Goal: Information Seeking & Learning: Learn about a topic

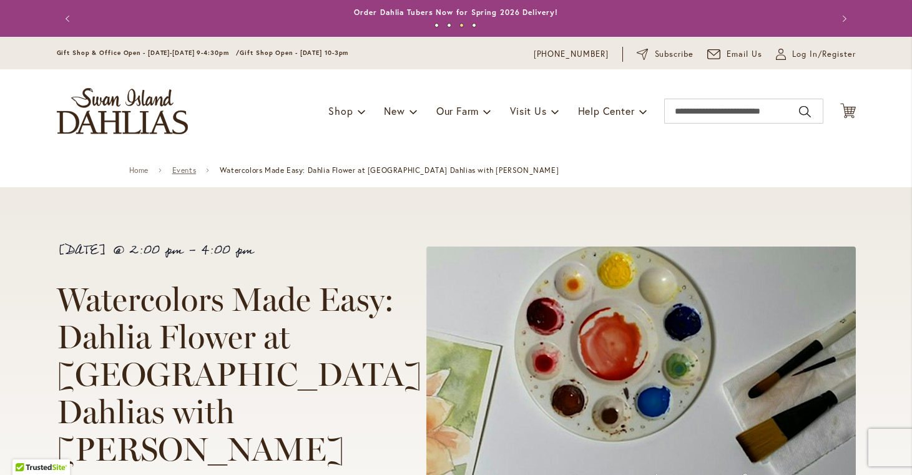
click at [189, 172] on link "Events" at bounding box center [184, 170] width 24 height 9
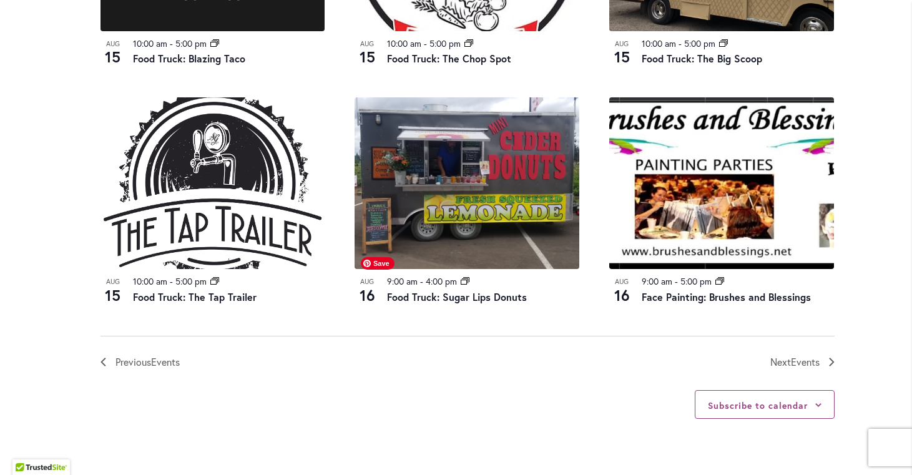
scroll to position [1345, 0]
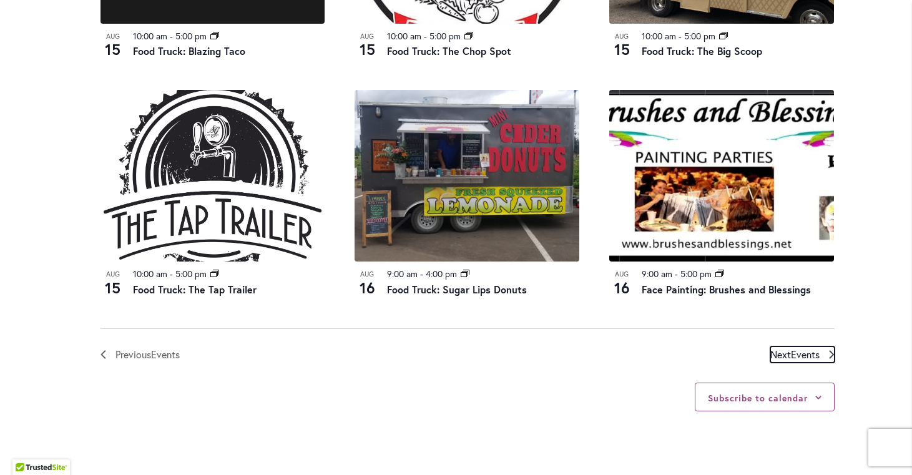
click at [790, 355] on span "Next Events" at bounding box center [794, 355] width 49 height 16
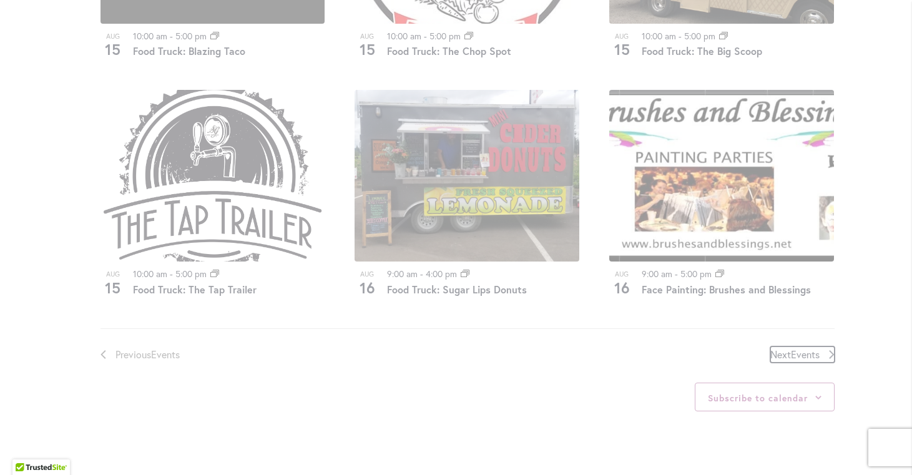
scroll to position [616, 0]
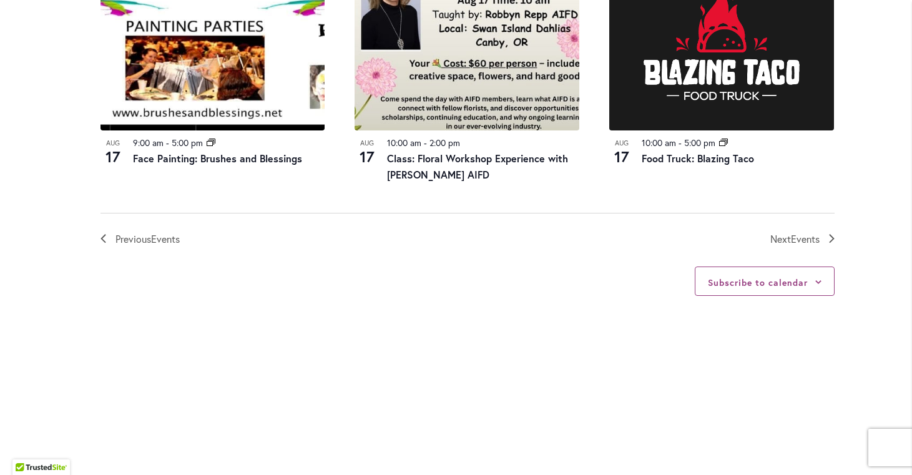
scroll to position [1493, 0]
click at [793, 227] on nav "Previous Events Today Next Events" at bounding box center [468, 229] width 734 height 34
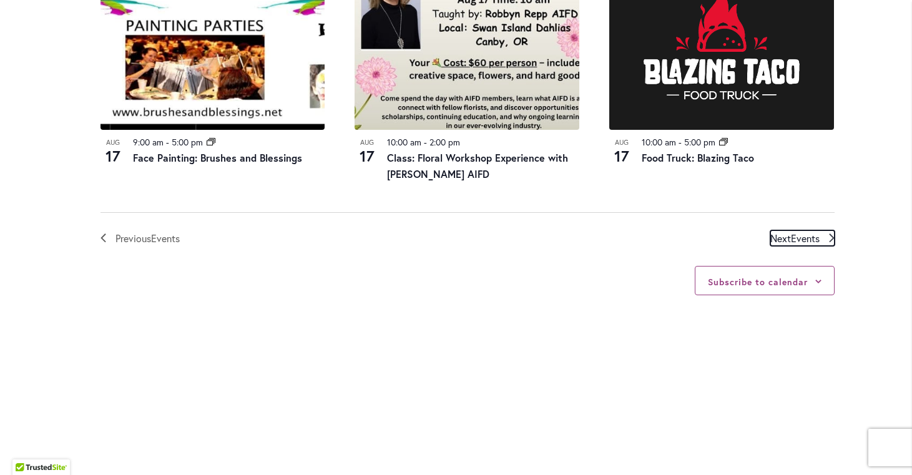
click at [793, 238] on span "Events" at bounding box center [805, 238] width 29 height 13
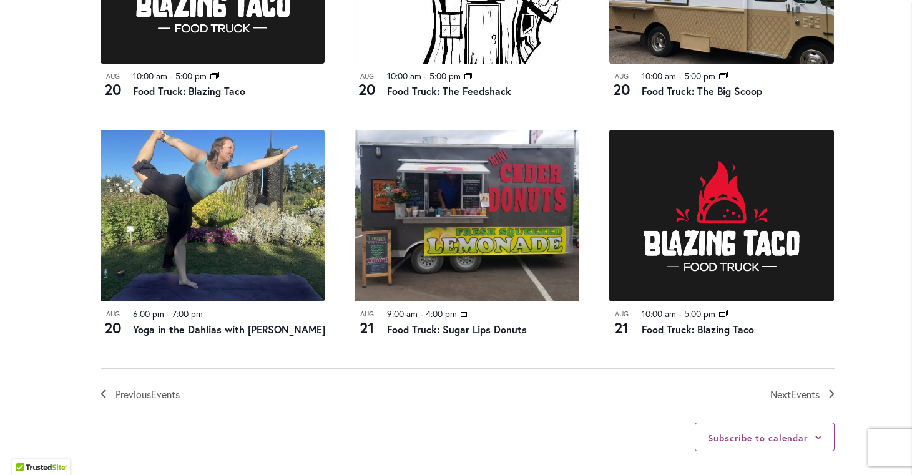
scroll to position [1325, 0]
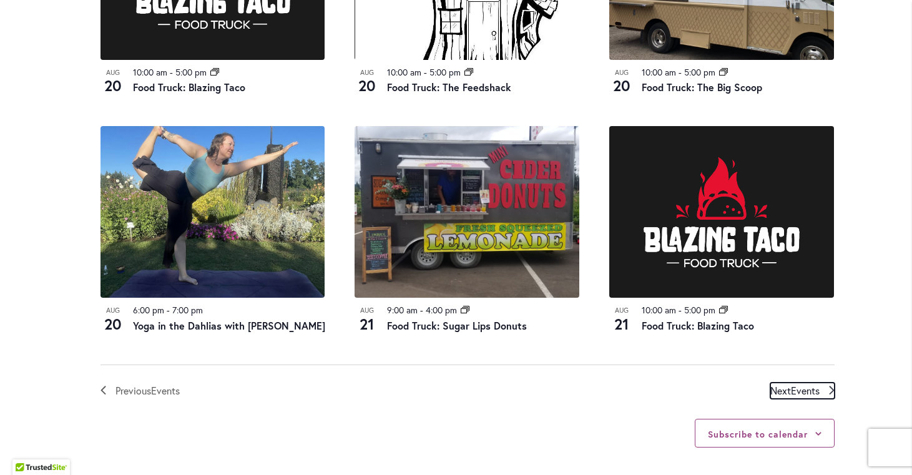
click at [806, 397] on span "Events" at bounding box center [805, 390] width 29 height 13
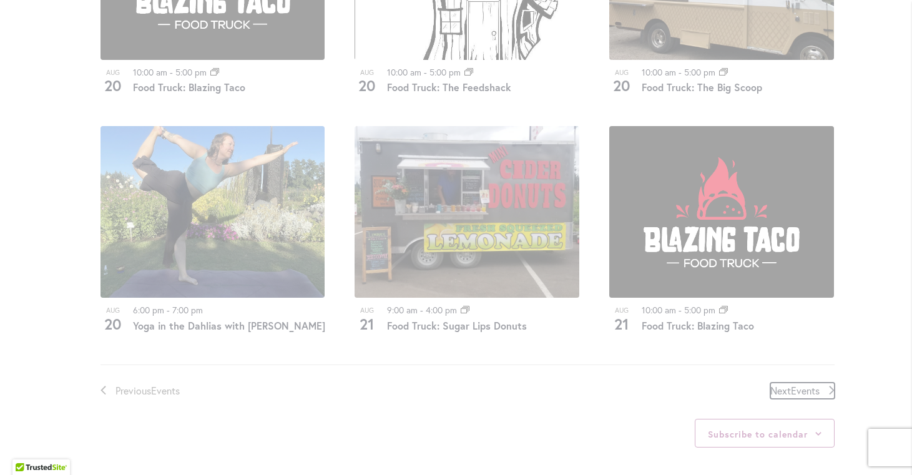
scroll to position [616, 0]
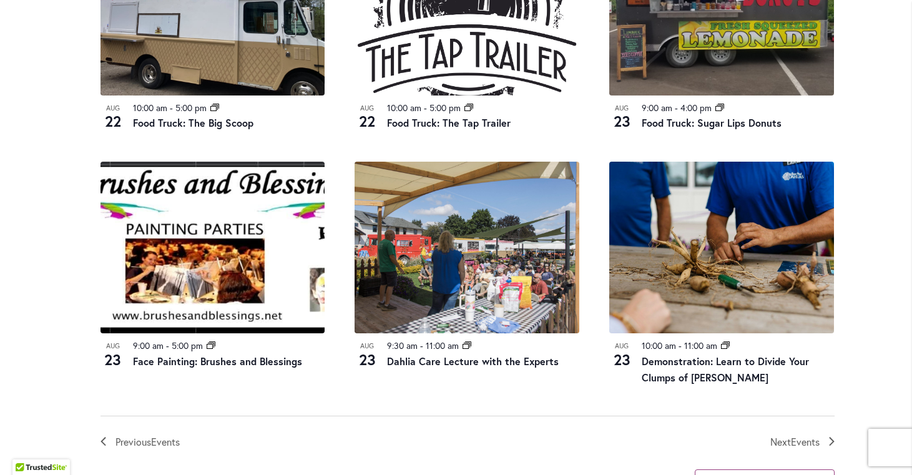
scroll to position [1292, 0]
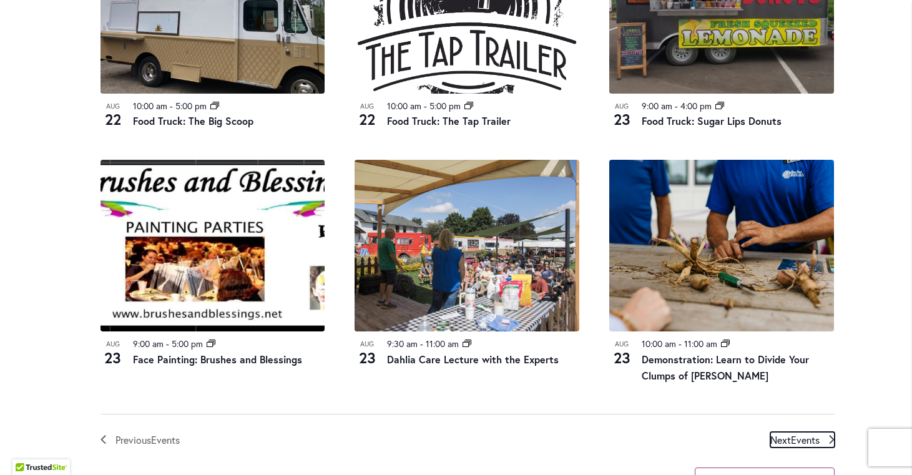
click at [803, 432] on span "Next Events" at bounding box center [794, 440] width 49 height 16
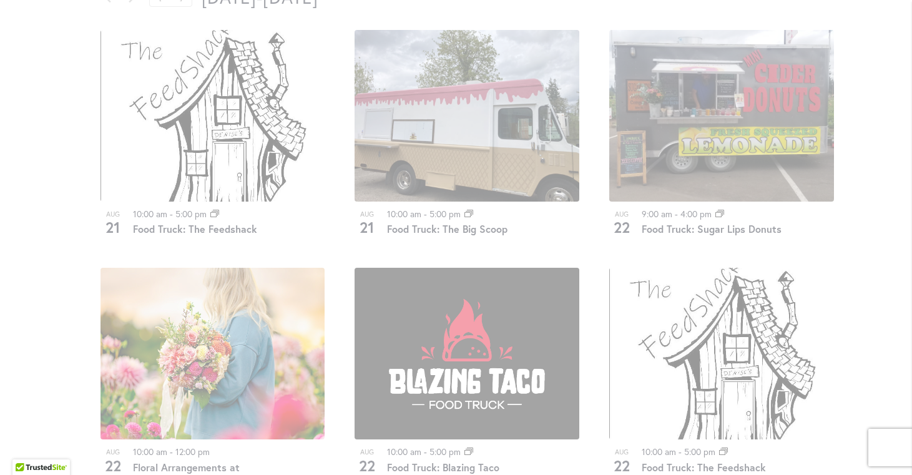
scroll to position [677, 0]
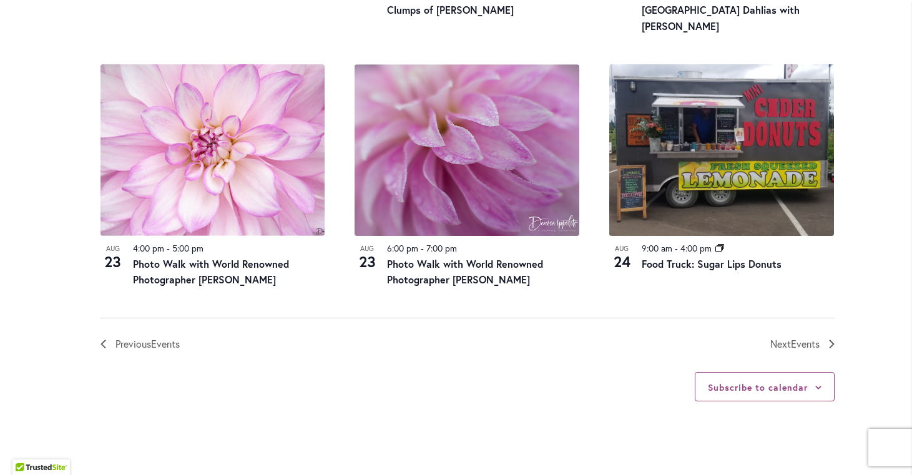
scroll to position [1434, 0]
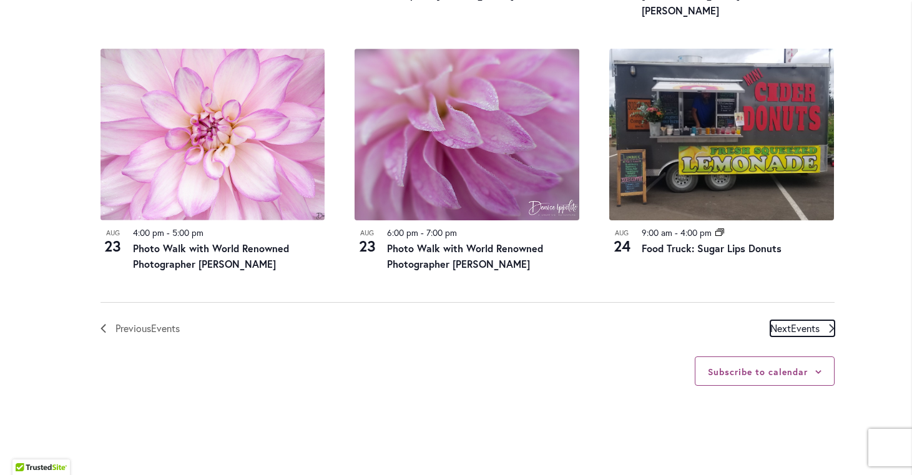
click at [811, 322] on span "Events" at bounding box center [805, 328] width 29 height 13
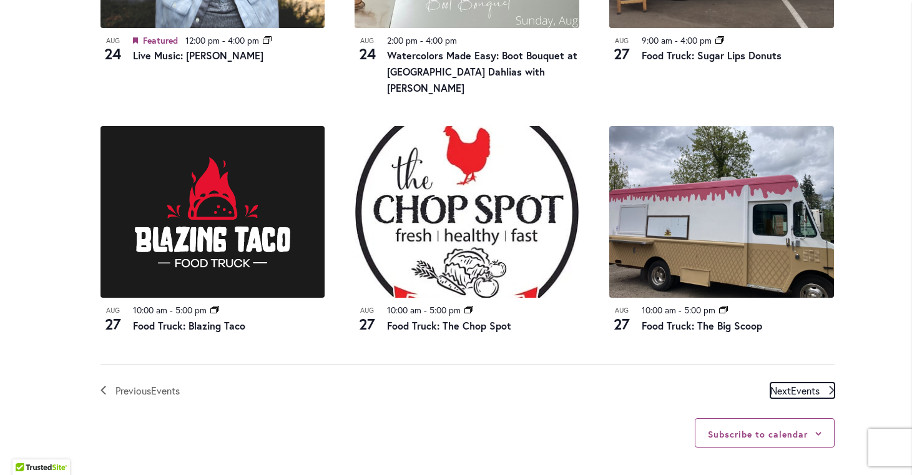
click at [799, 384] on span "Events" at bounding box center [805, 390] width 29 height 13
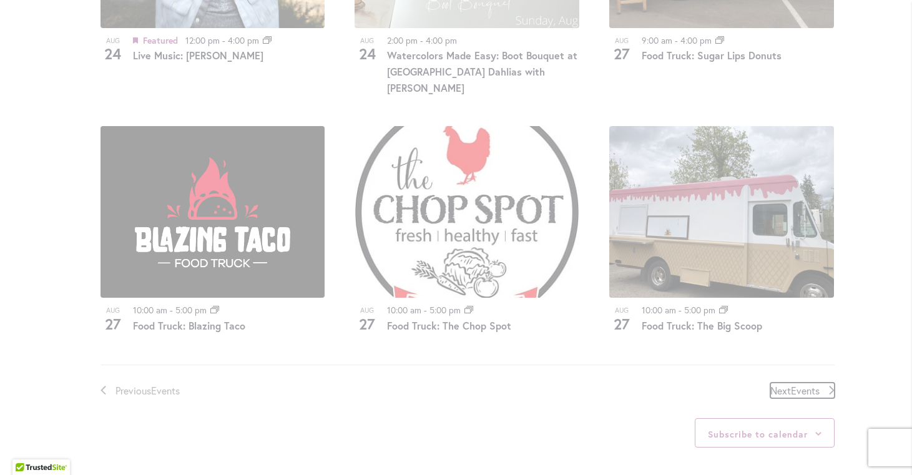
scroll to position [616, 0]
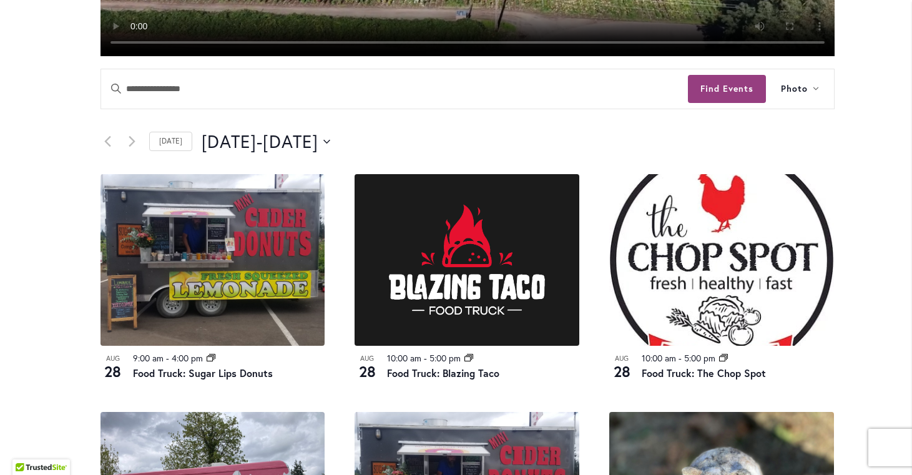
scroll to position [534, 0]
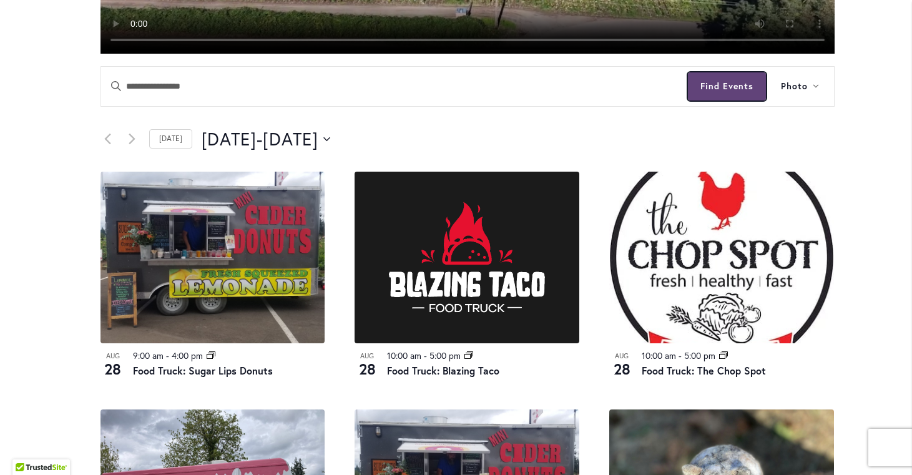
click at [718, 82] on button "Find Events" at bounding box center [727, 86] width 78 height 28
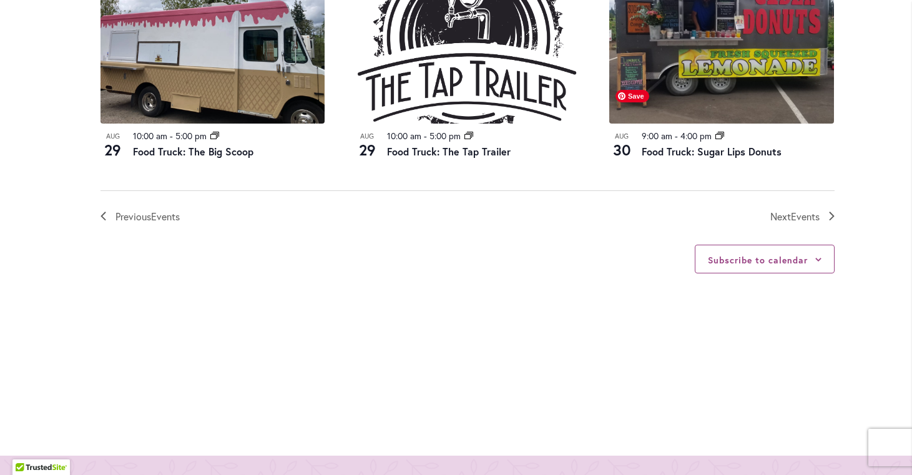
scroll to position [1512, 0]
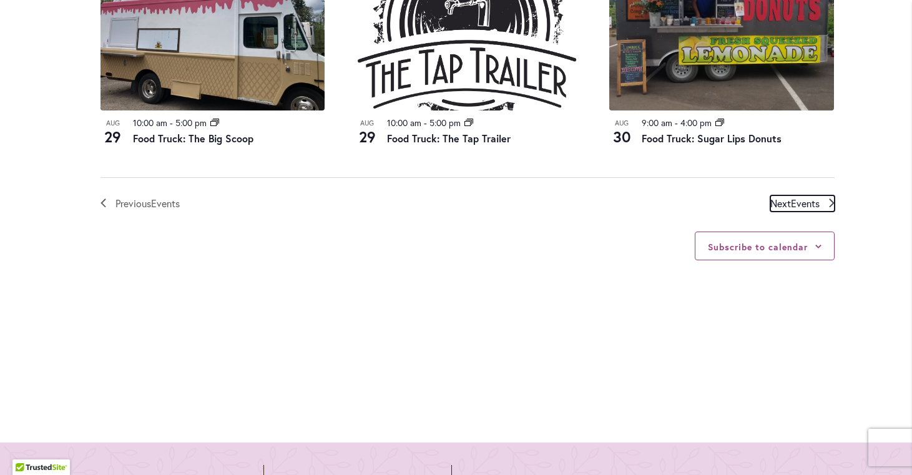
click at [784, 199] on span "Next Events" at bounding box center [794, 203] width 49 height 16
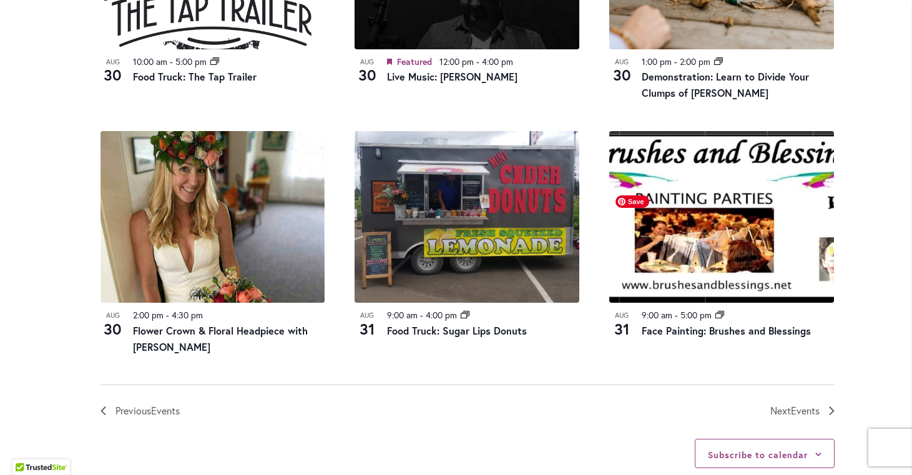
scroll to position [1341, 0]
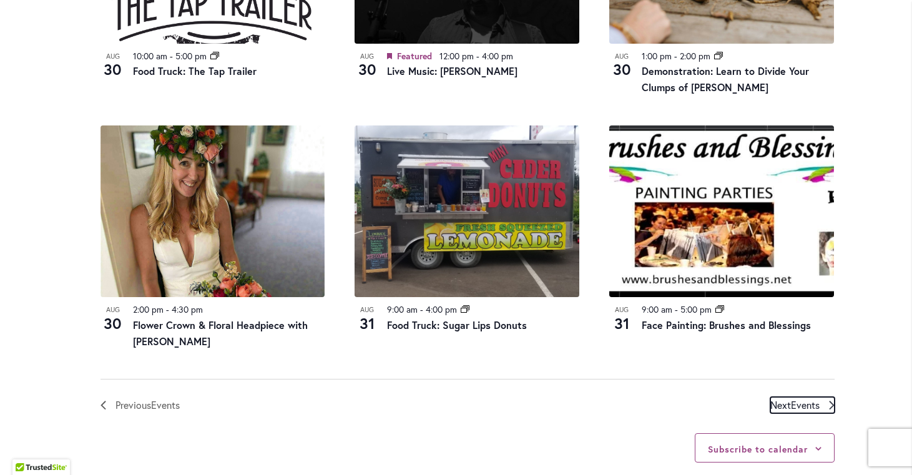
click at [811, 406] on span "Events" at bounding box center [805, 404] width 29 height 13
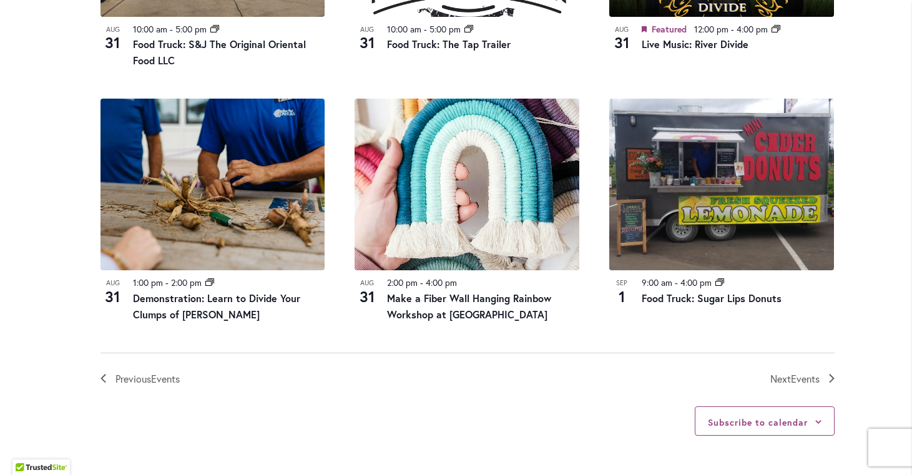
scroll to position [1354, 0]
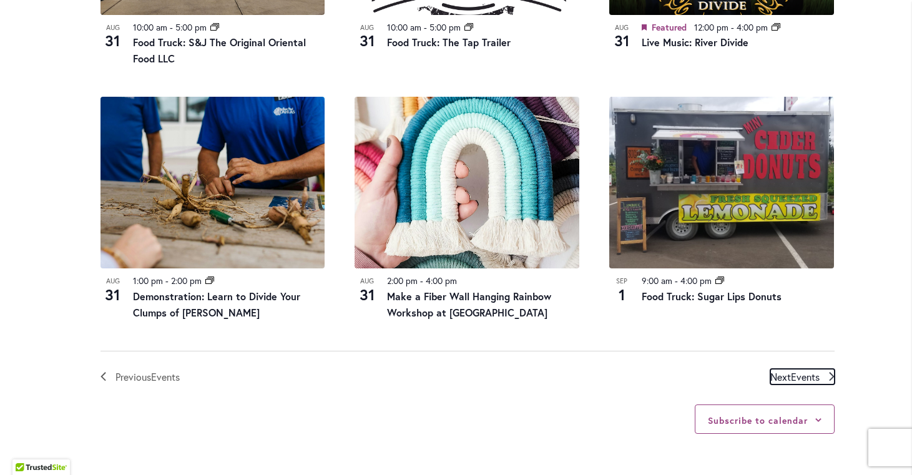
click at [814, 375] on span "Events" at bounding box center [805, 376] width 29 height 13
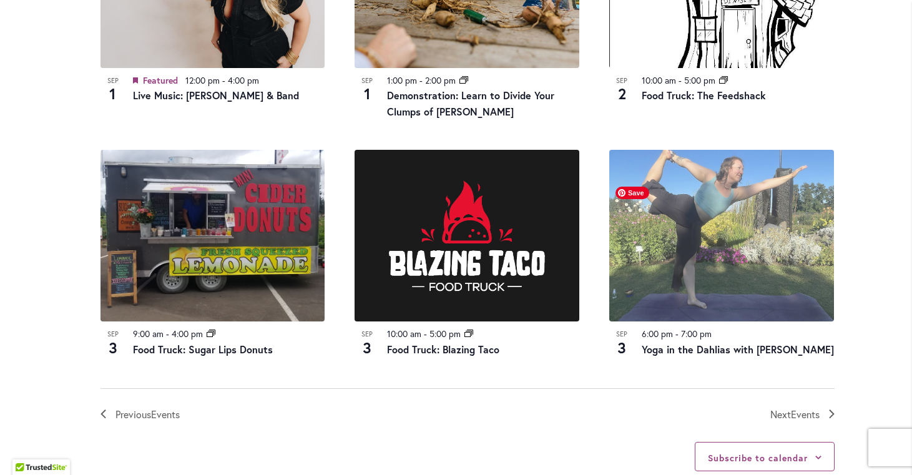
scroll to position [1319, 0]
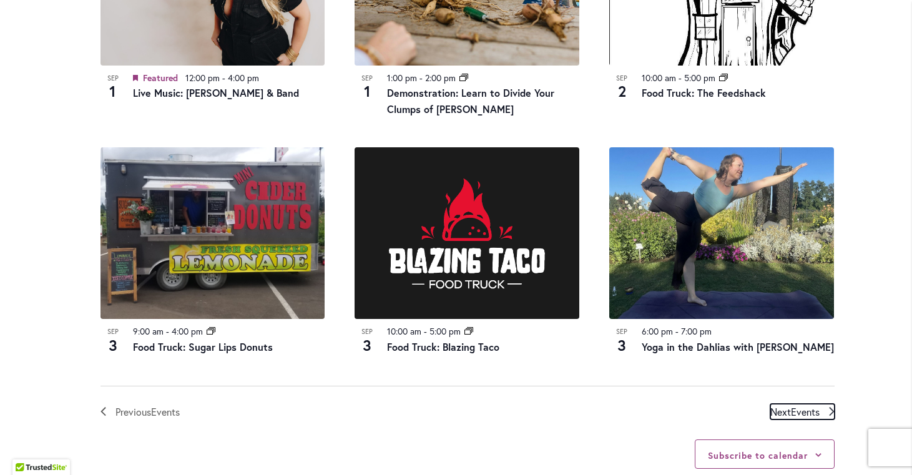
click at [810, 410] on span "Events" at bounding box center [805, 411] width 29 height 13
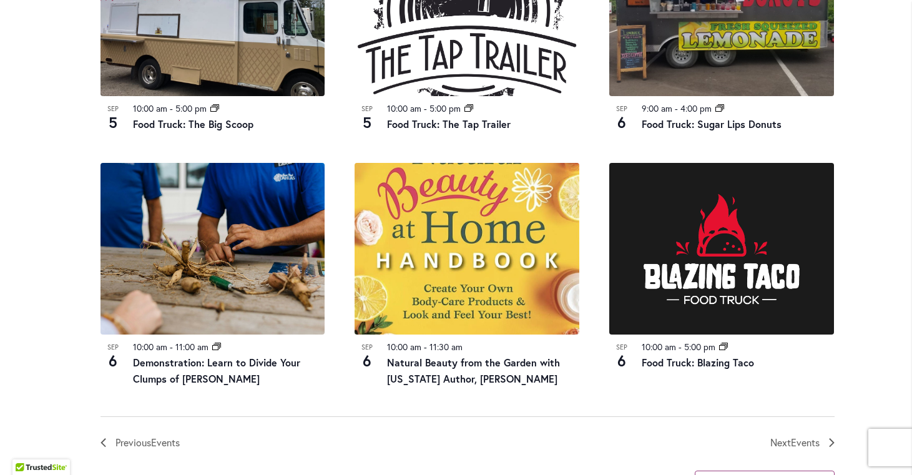
scroll to position [1307, 0]
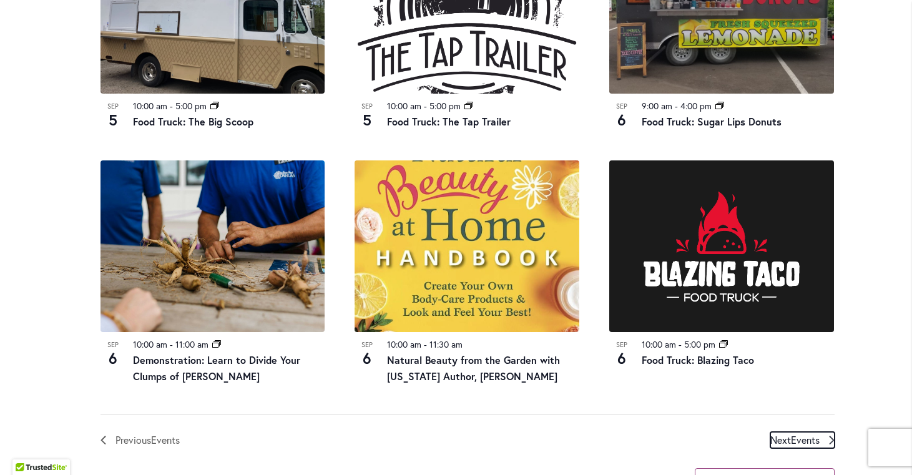
click at [813, 433] on span "Events" at bounding box center [805, 439] width 29 height 13
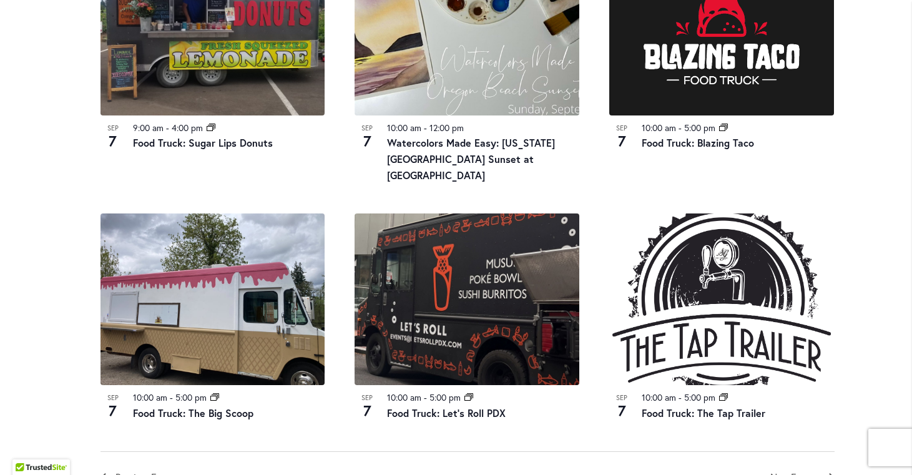
scroll to position [1277, 0]
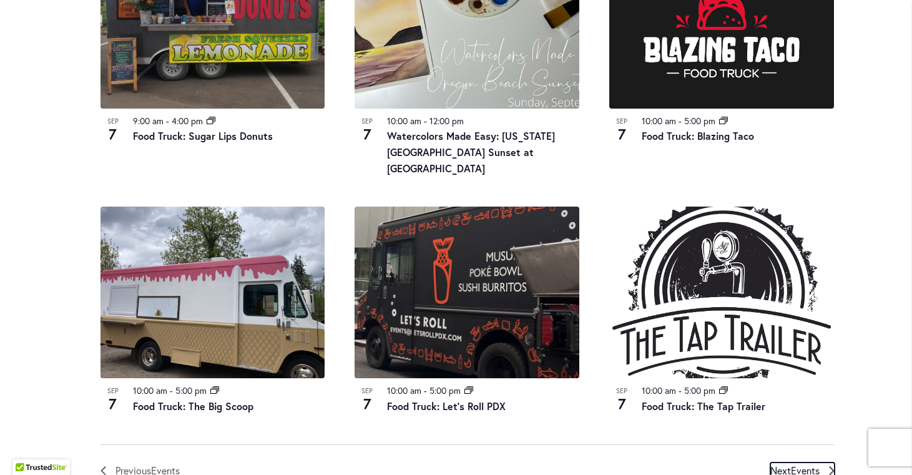
click at [795, 463] on span "Next Events" at bounding box center [794, 471] width 49 height 16
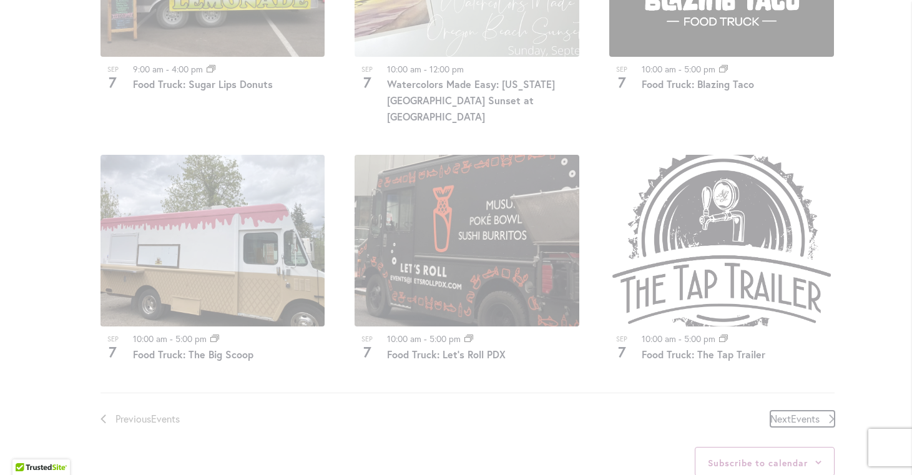
scroll to position [1345, 0]
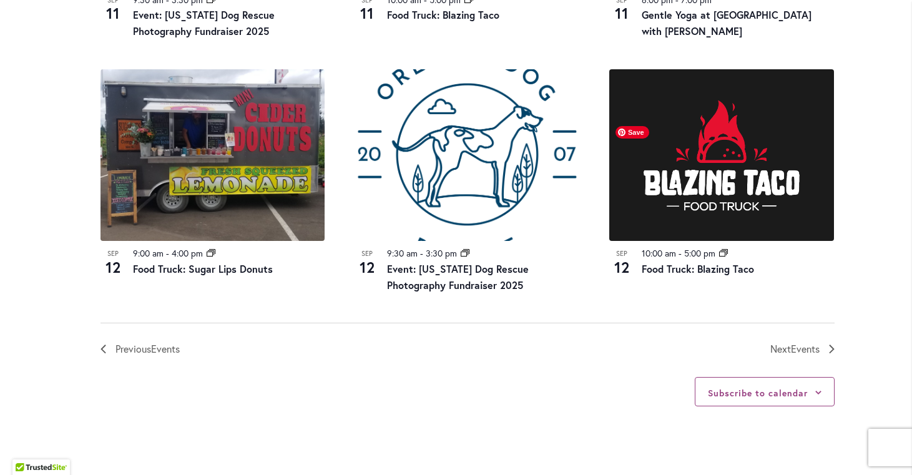
scroll to position [1411, 0]
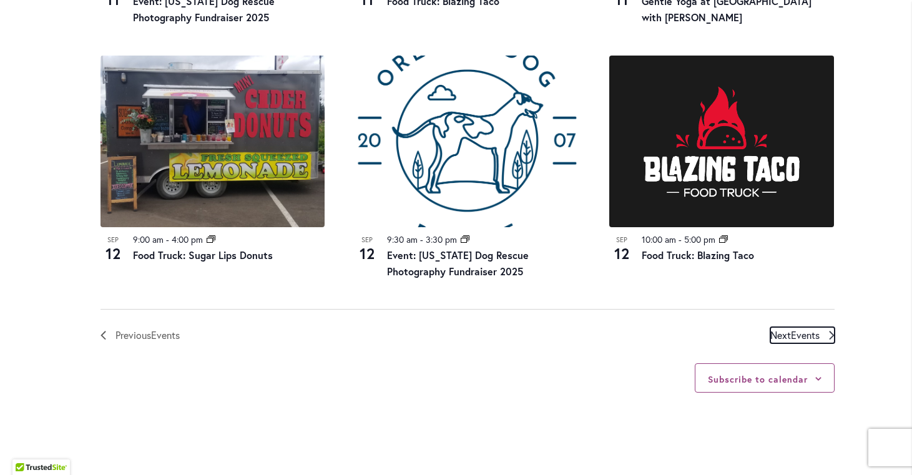
click at [780, 332] on span "Next Events" at bounding box center [794, 335] width 49 height 16
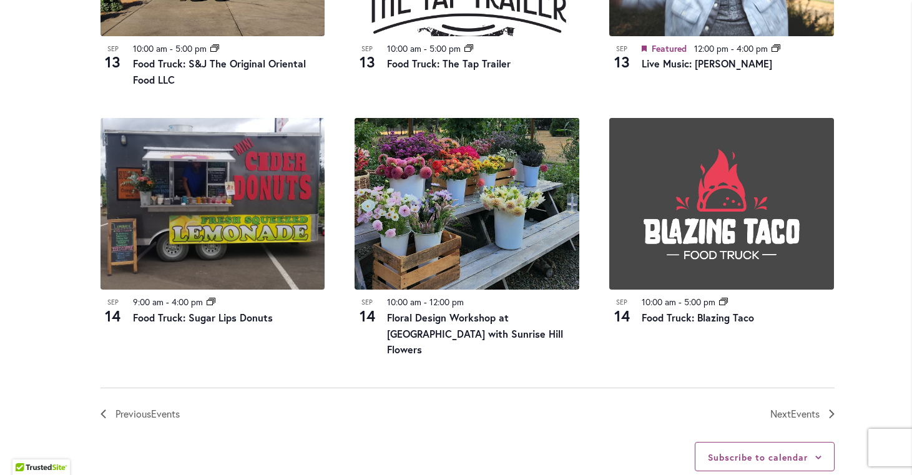
scroll to position [1373, 0]
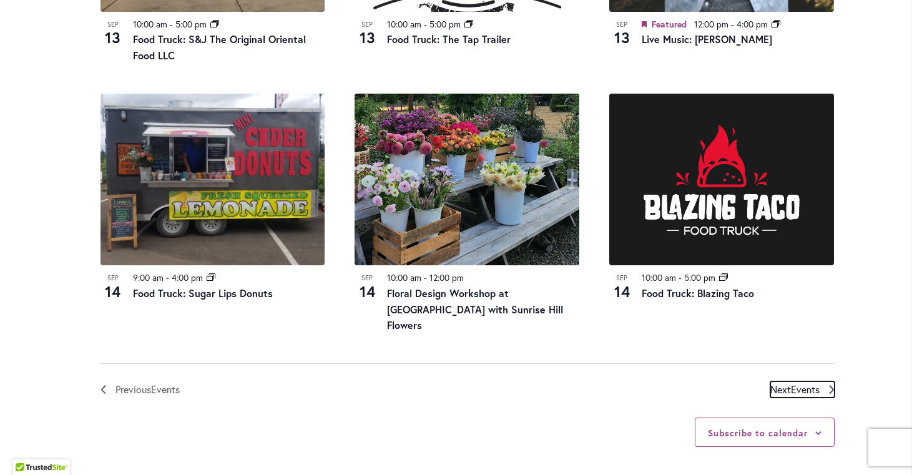
click at [784, 381] on span "Next Events" at bounding box center [794, 389] width 49 height 16
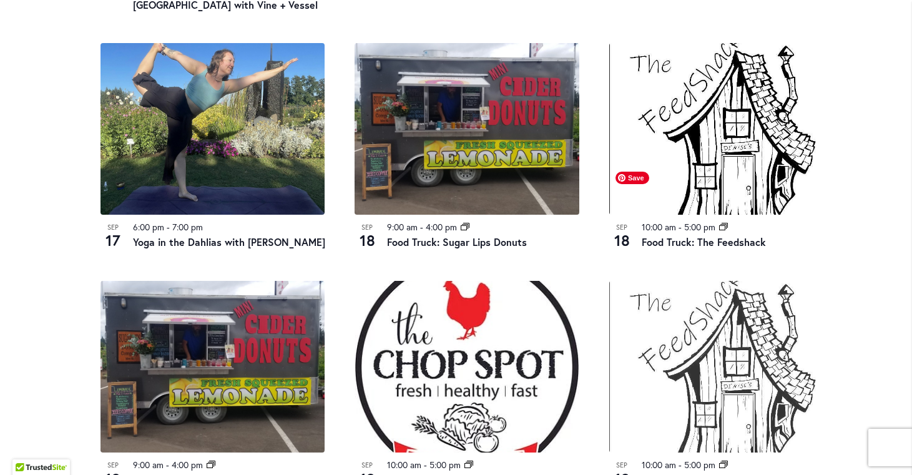
scroll to position [1299, 0]
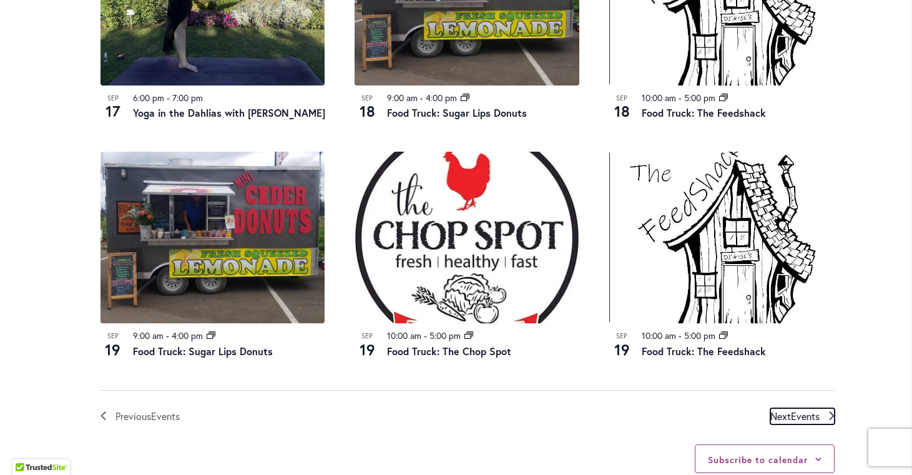
click at [811, 418] on span "Events" at bounding box center [805, 416] width 29 height 13
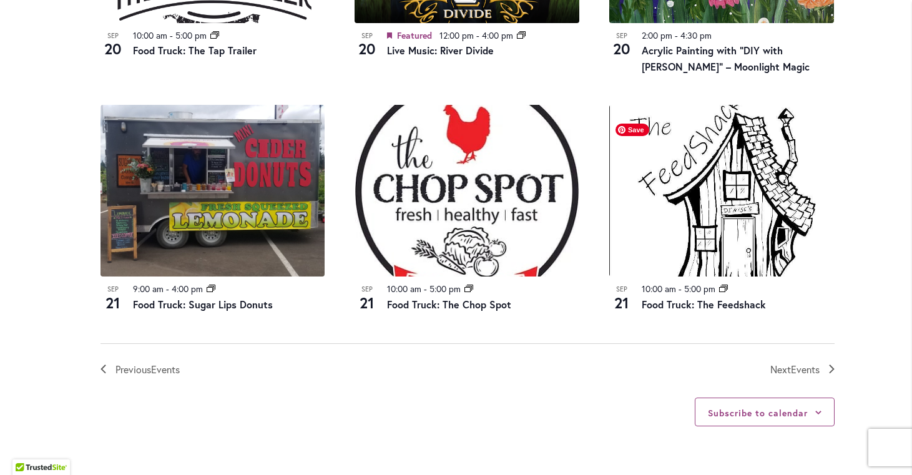
scroll to position [1347, 0]
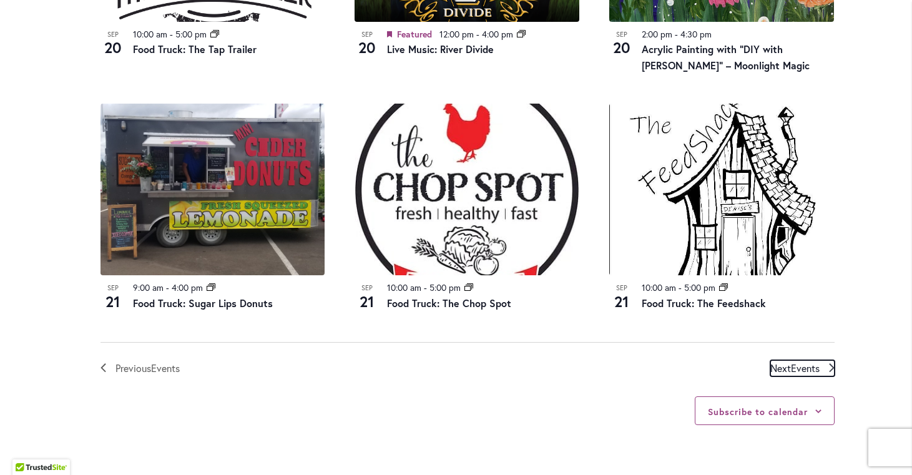
click at [802, 366] on span "Events" at bounding box center [805, 367] width 29 height 13
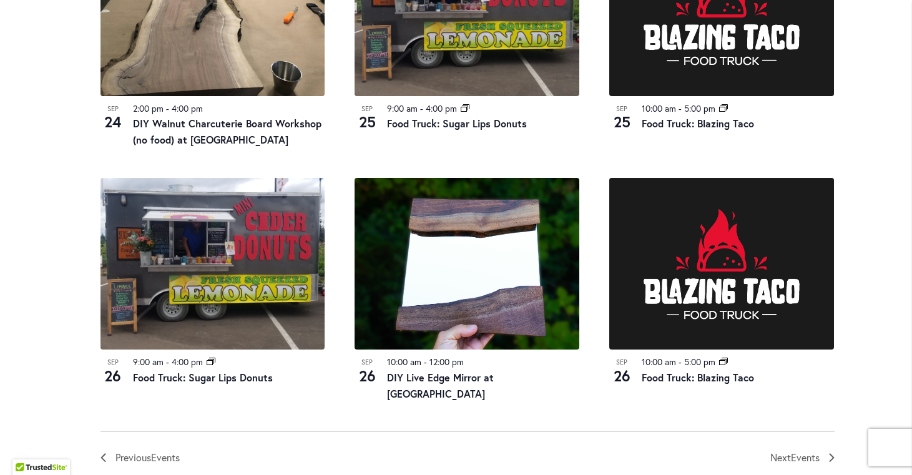
scroll to position [1291, 0]
